Goal: Transaction & Acquisition: Purchase product/service

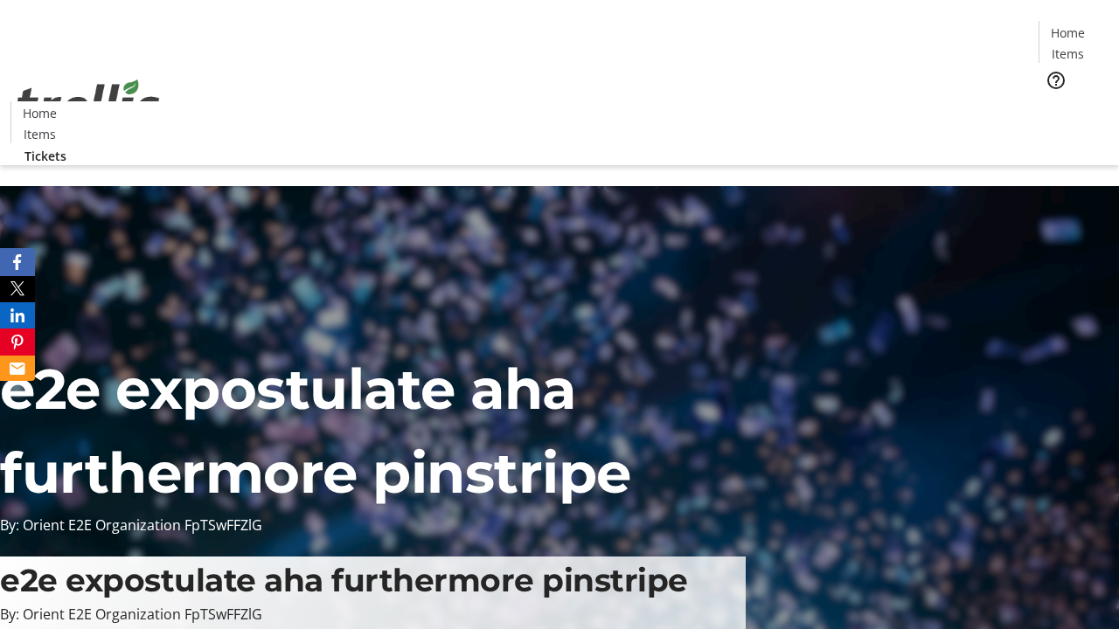
click at [1052, 101] on span "Tickets" at bounding box center [1073, 110] width 42 height 18
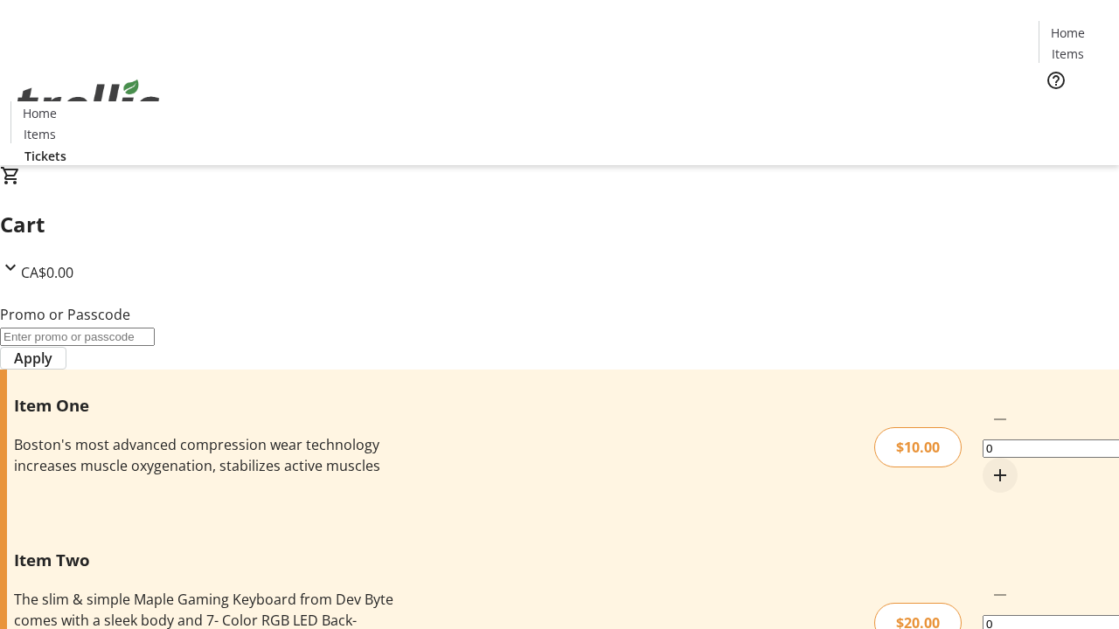
click at [989, 465] on mat-icon "Increment by one" at bounding box center [999, 475] width 21 height 21
type input "1"
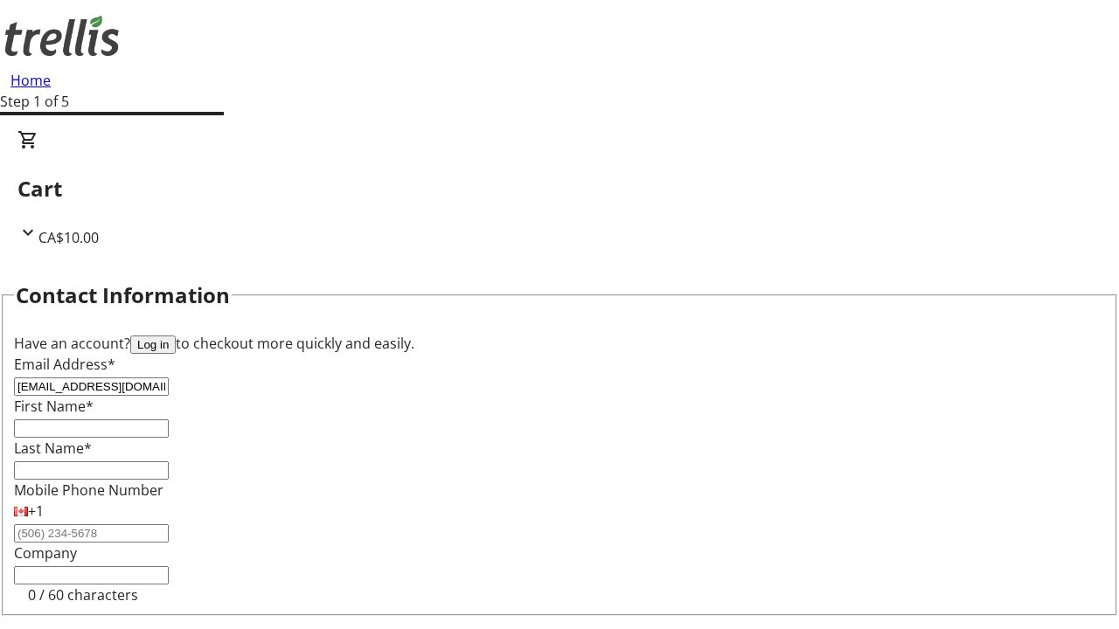
type input "[EMAIL_ADDRESS][DOMAIN_NAME]"
type input "[PERSON_NAME]"
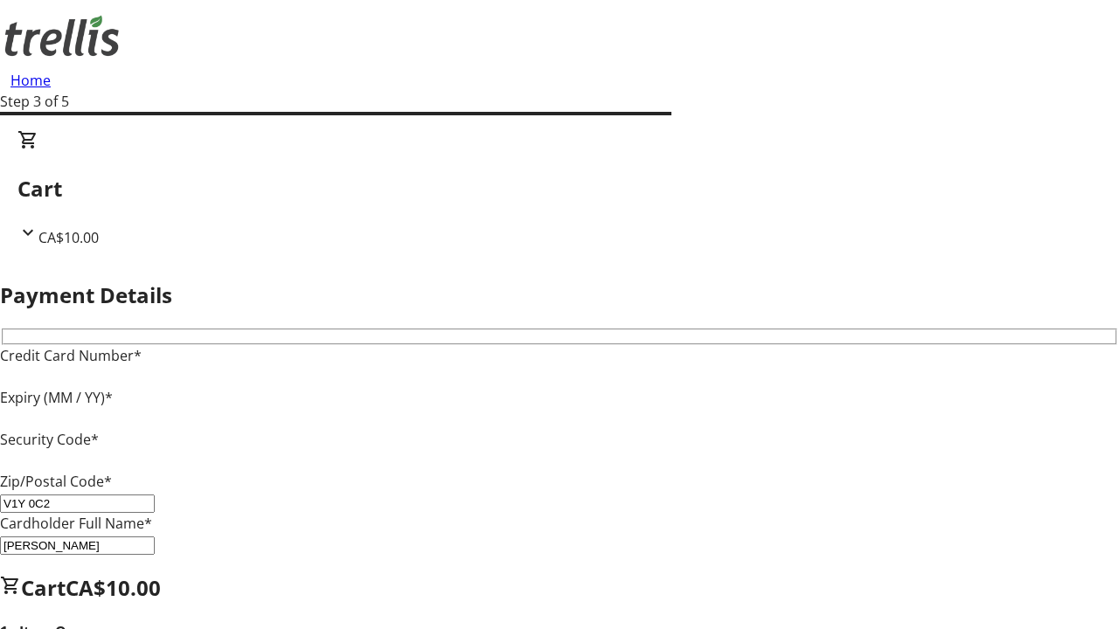
type input "V1Y 0C2"
